Goal: Task Accomplishment & Management: Manage account settings

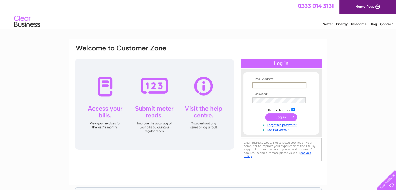
click at [261, 87] on input "text" at bounding box center [279, 85] width 54 height 6
type input "info@hatrollershutters.co.uk"
click at [293, 109] on input "checkbox" at bounding box center [292, 109] width 3 height 3
checkbox input "false"
click at [288, 83] on input "info@hatrollershutters.co.uk" at bounding box center [279, 85] width 54 height 6
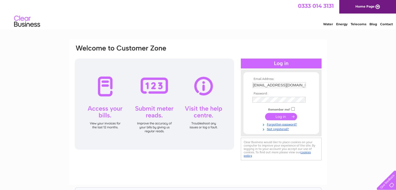
click at [276, 120] on input "submit" at bounding box center [281, 116] width 32 height 7
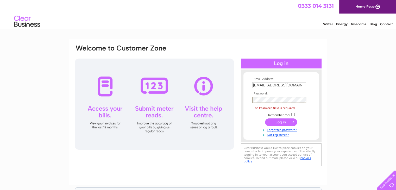
click at [280, 85] on input "info@hatrollershutters.co.uk" at bounding box center [279, 85] width 54 height 6
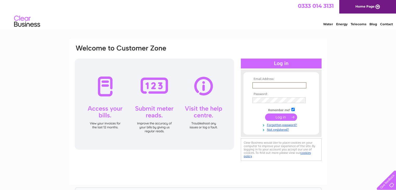
click at [274, 86] on input "text" at bounding box center [279, 85] width 54 height 6
type input "info@hatrollershutters.co.uk"
click at [284, 115] on input "submit" at bounding box center [281, 116] width 32 height 7
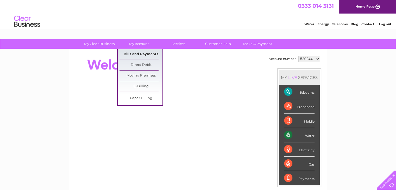
click at [136, 57] on link "Bills and Payments" at bounding box center [141, 54] width 43 height 10
